Goal: Task Accomplishment & Management: Use online tool/utility

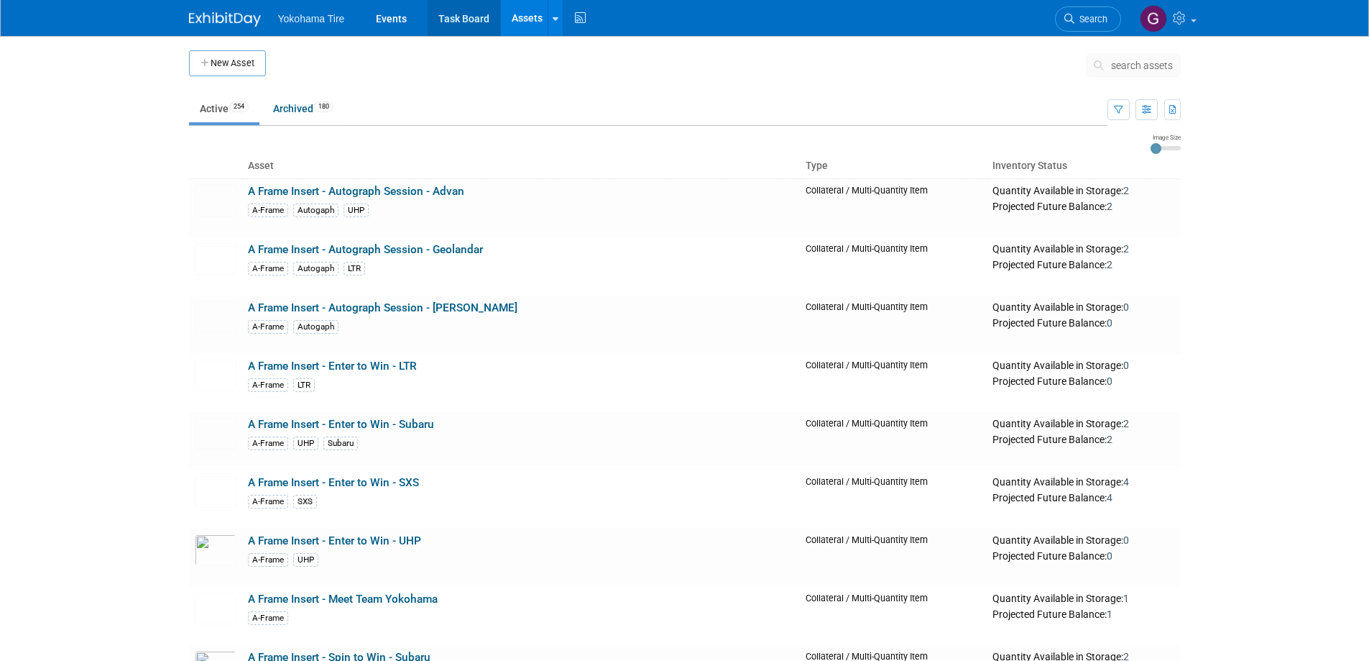
click at [479, 14] on link "Task Board" at bounding box center [464, 18] width 73 height 36
click at [468, 19] on link "Task Board" at bounding box center [464, 18] width 73 height 36
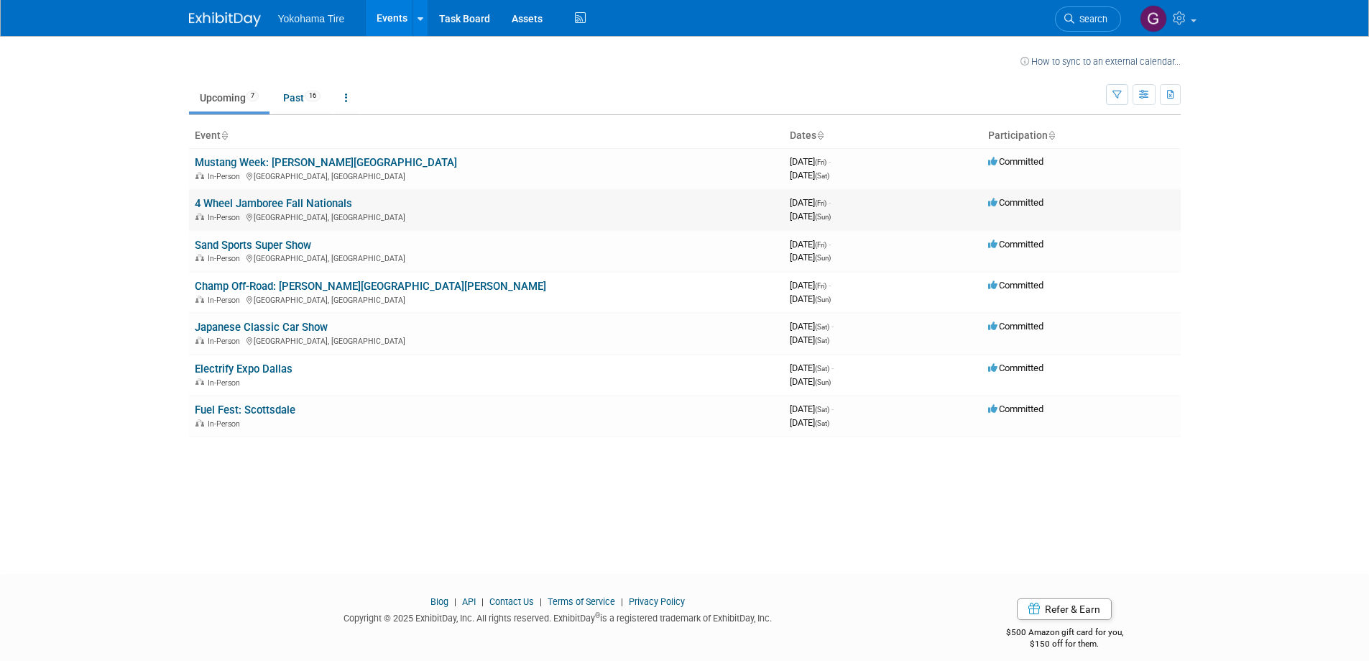
click at [254, 204] on link "4 Wheel Jamboree Fall Nationals" at bounding box center [273, 203] width 157 height 13
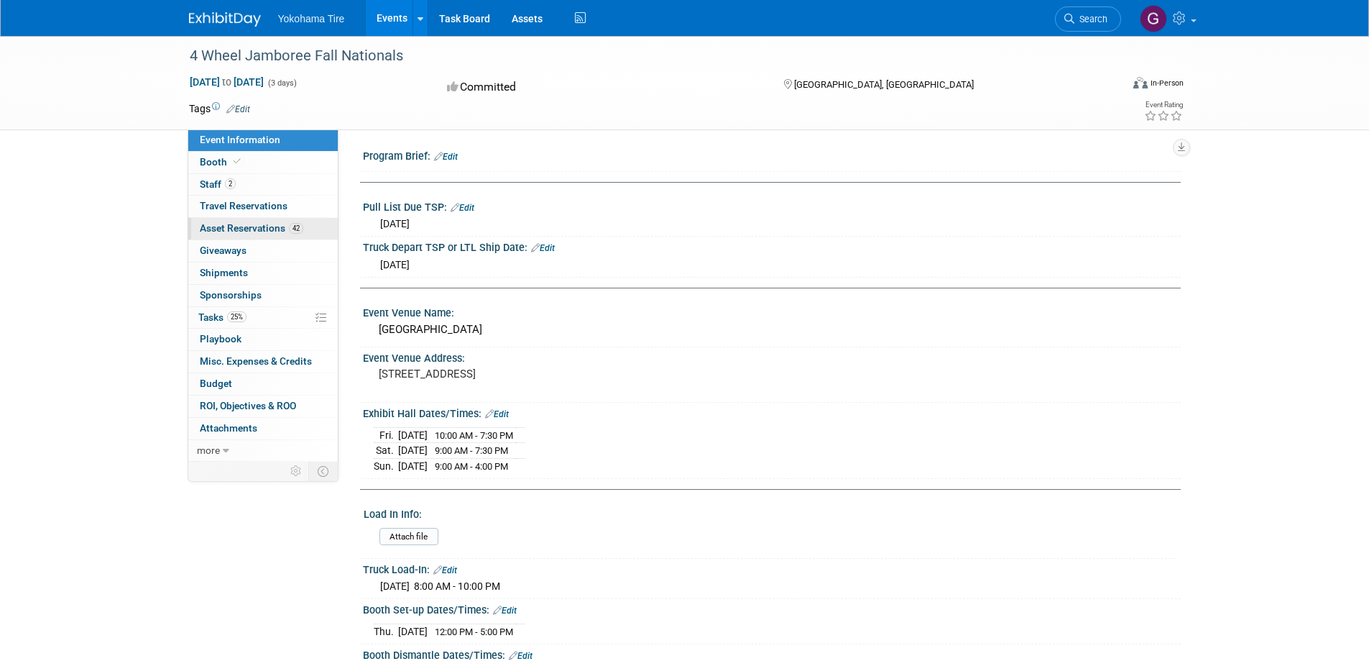
click at [257, 227] on span "Asset Reservations 42" at bounding box center [252, 228] width 104 height 12
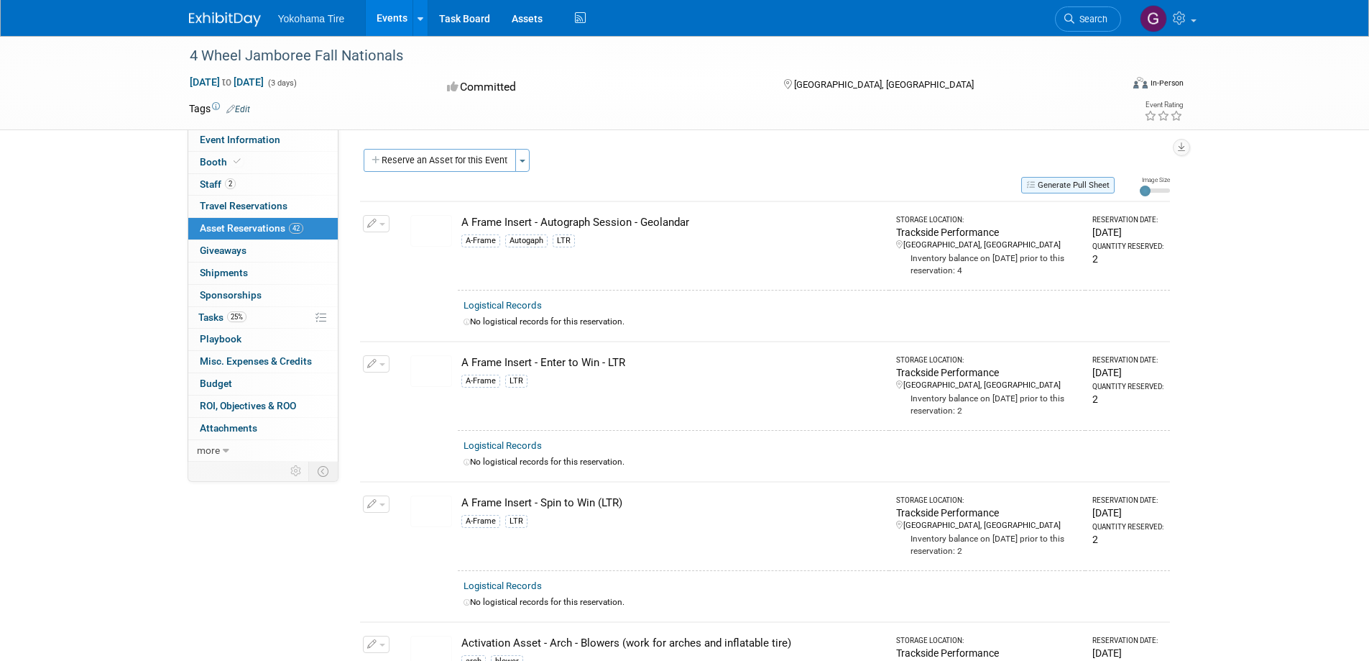
click at [1078, 184] on button "Generate Pull Sheet" at bounding box center [1068, 185] width 93 height 17
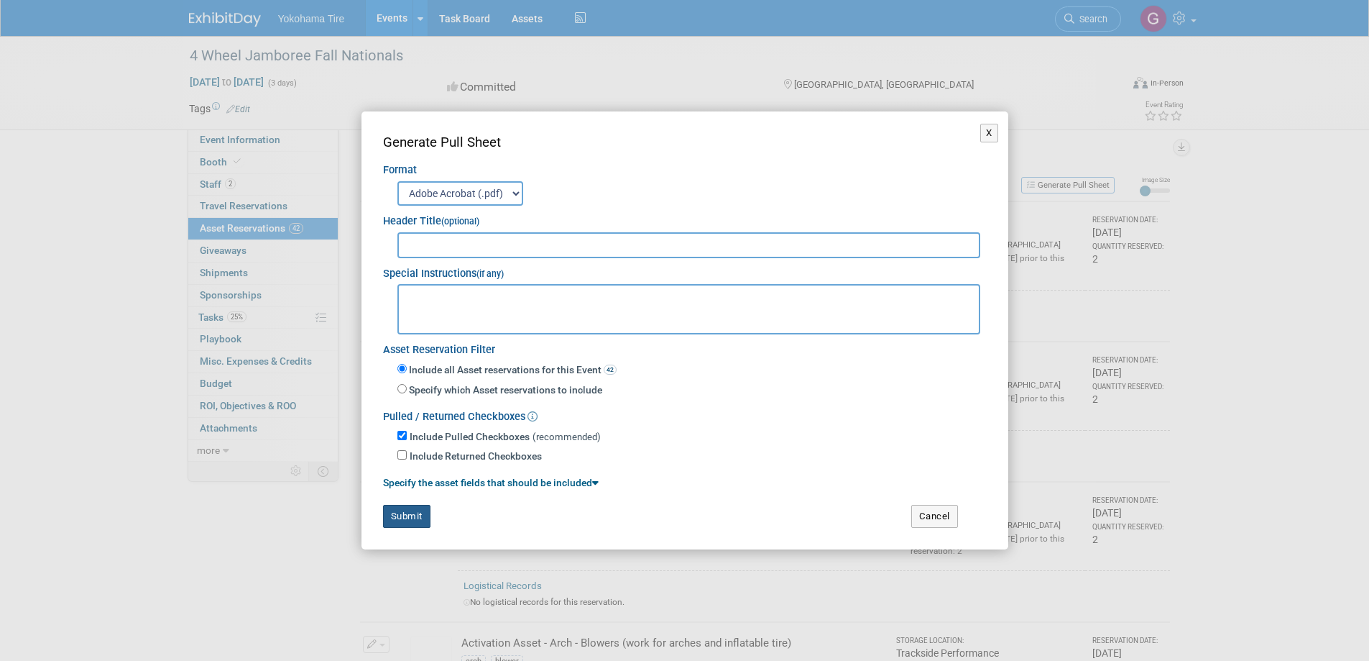
click at [410, 517] on button "Submit" at bounding box center [406, 516] width 47 height 23
